Goal: Find specific page/section: Find specific page/section

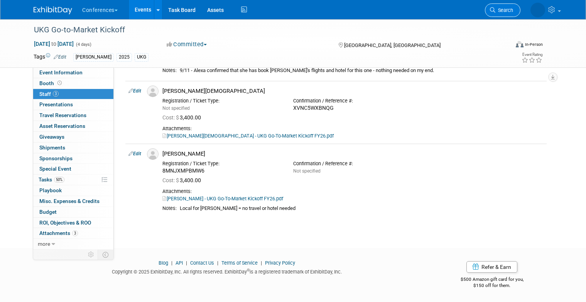
click at [508, 15] on link "Search" at bounding box center [502, 10] width 35 height 14
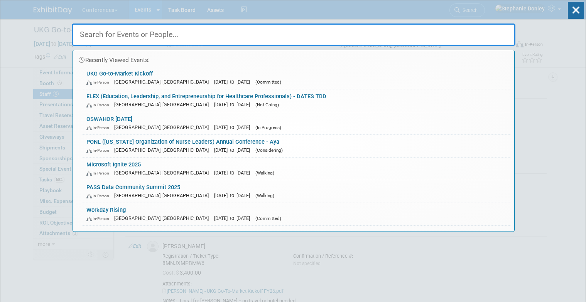
click at [223, 35] on input "text" at bounding box center [294, 35] width 444 height 22
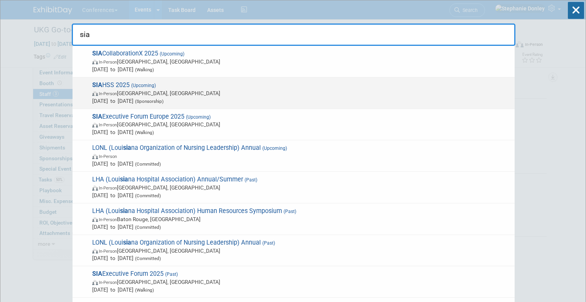
type input "sia"
click at [117, 91] on span "In-Person" at bounding box center [108, 93] width 18 height 5
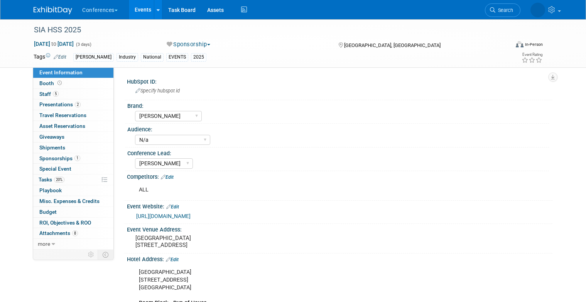
select select "[PERSON_NAME]"
select select "N/a"
select select "[PERSON_NAME]"
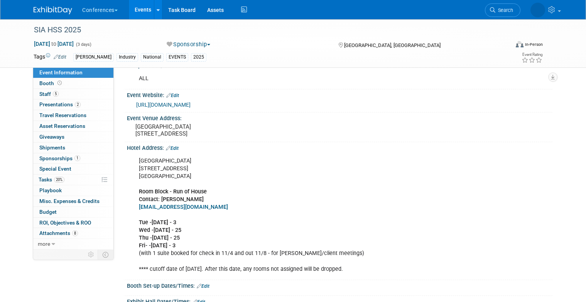
scroll to position [115, 0]
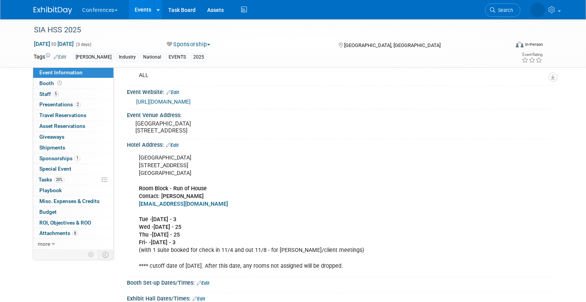
click at [194, 260] on div "Red Rock Resort 11011 W Charlston Blvd Las Vegas, NV 89135 Room Block - Run of …" at bounding box center [301, 212] width 336 height 124
click at [173, 148] on link "Edit" at bounding box center [172, 145] width 13 height 5
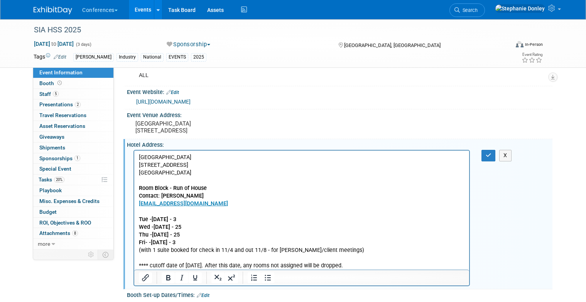
scroll to position [0, 0]
click at [262, 253] on p "Red Rock Resort 11011 W Charlston Blvd Las Vegas, NV 89135 Room Block - Run of …" at bounding box center [302, 212] width 326 height 116
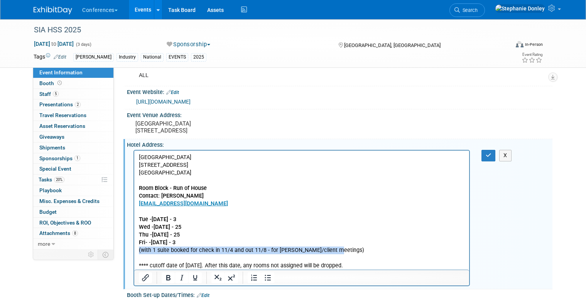
drag, startPoint x: 334, startPoint y: 250, endPoint x: 137, endPoint y: 250, distance: 196.4
click at [137, 250] on html "Red Rock Resort 11011 W Charlston Blvd Las Vegas, NV 89135 Room Block - Run of …" at bounding box center [301, 210] width 335 height 119
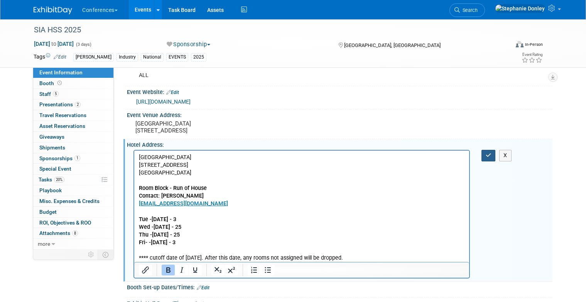
click at [491, 158] on icon "button" at bounding box center [489, 155] width 6 height 5
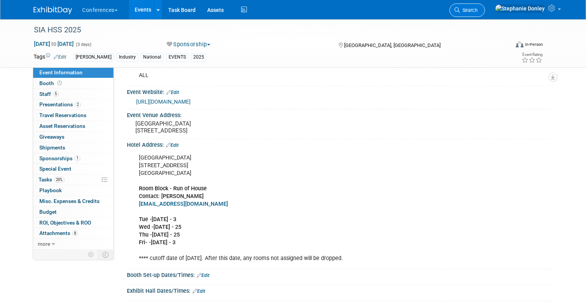
click at [485, 16] on link "Search" at bounding box center [466, 10] width 35 height 14
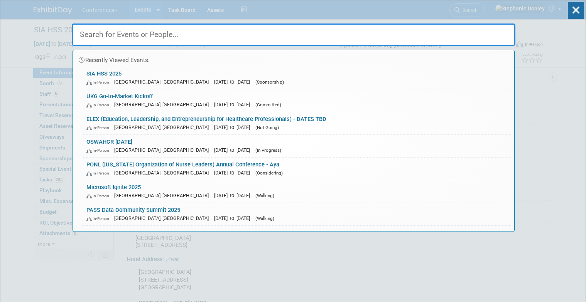
click at [376, 32] on input "text" at bounding box center [294, 35] width 444 height 22
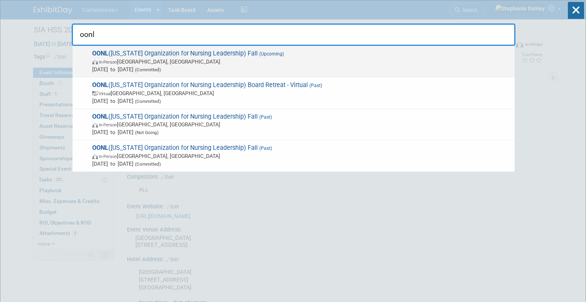
type input "oonl"
click at [163, 63] on span "In-Person Westerville, OH" at bounding box center [301, 62] width 419 height 8
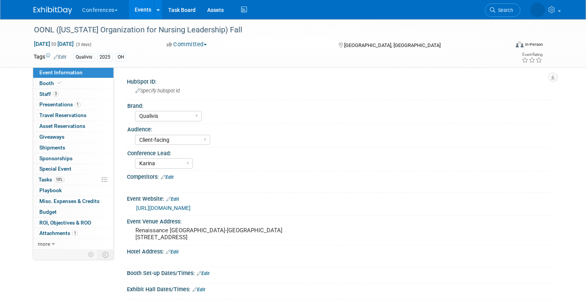
select select "Qualivis"
select select "Client-facing"
select select "Karina"
